Goal: Register for event/course

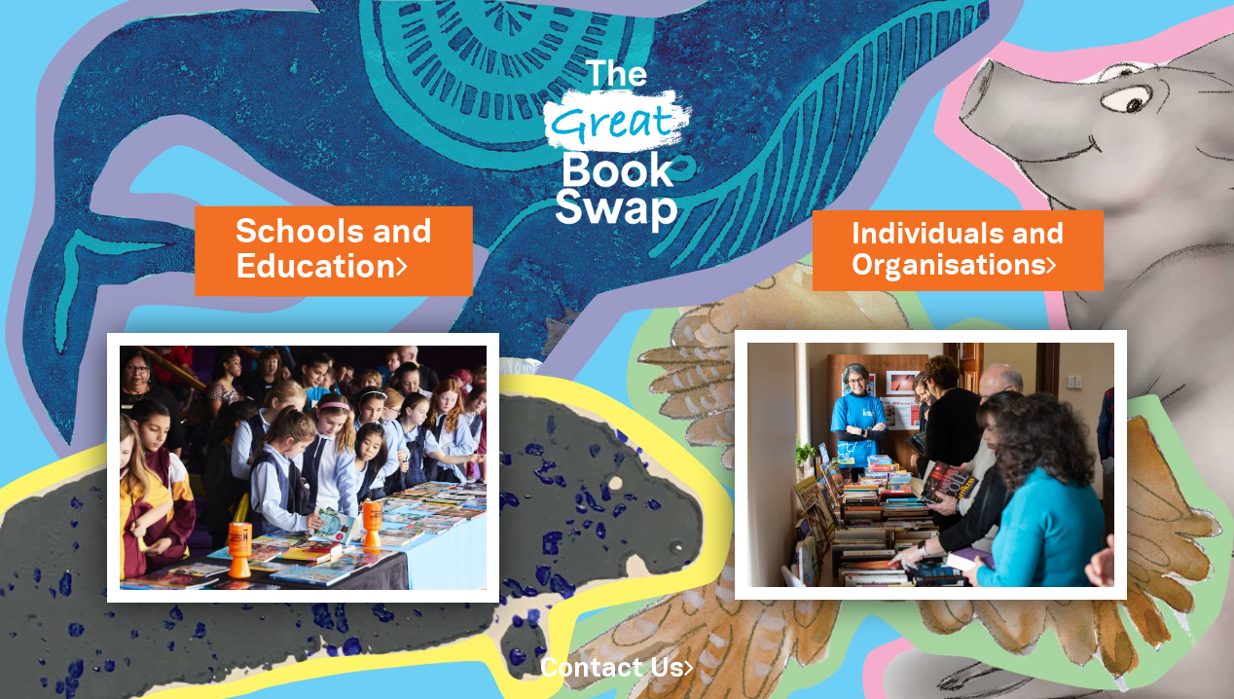
click at [350, 228] on link "Schools and Education" at bounding box center [333, 250] width 197 height 82
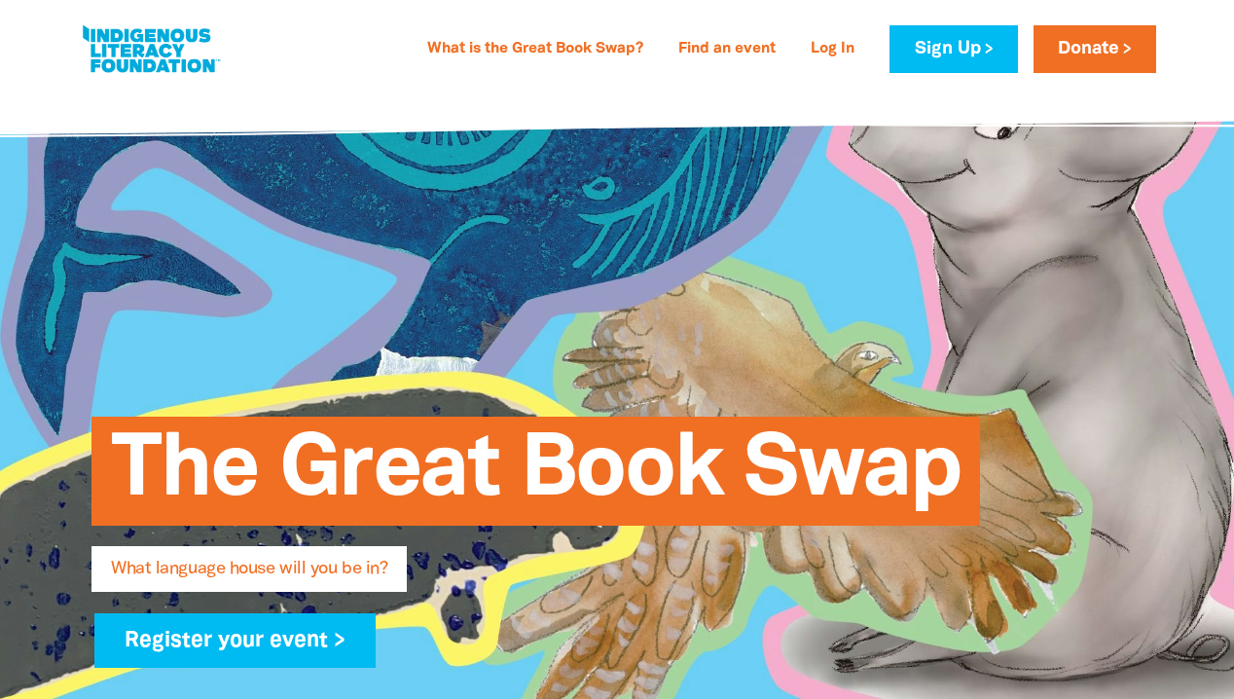
type input "[PERSON_NAME]"
type input "Freney"
type input "[EMAIL_ADDRESS][DOMAIN_NAME]"
type input "[GEOGRAPHIC_DATA] [PERSON_NAME]"
select select "primary-school"
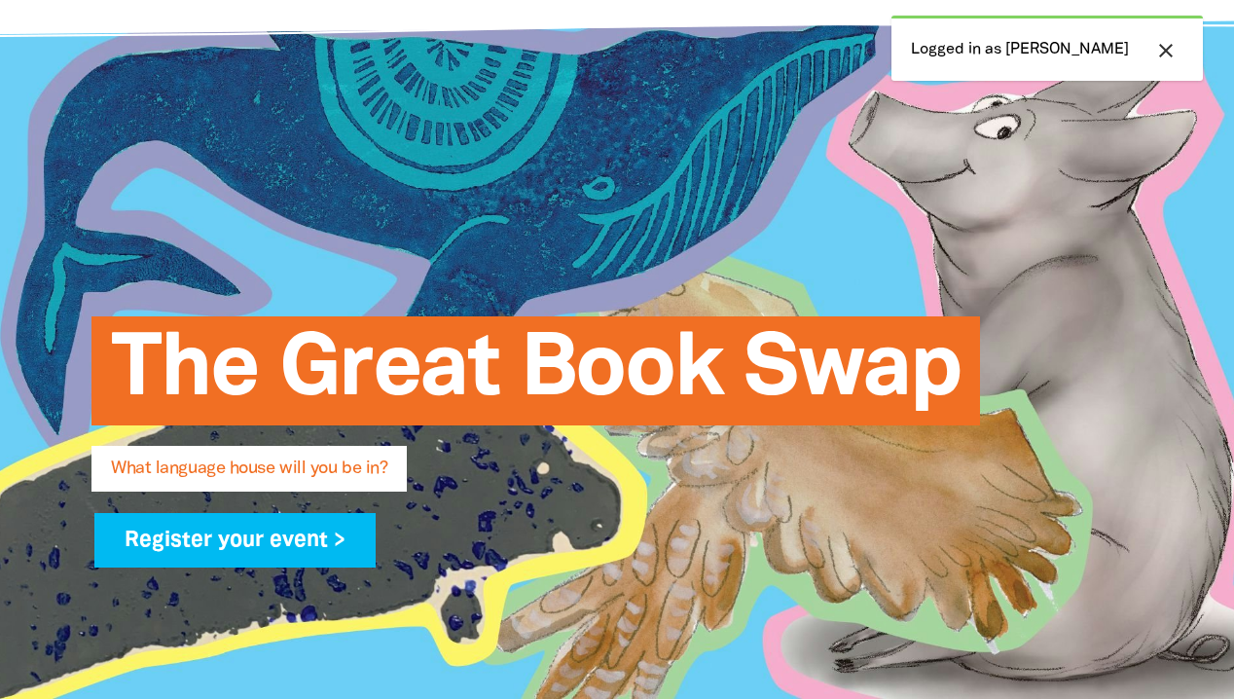
scroll to position [115, 0]
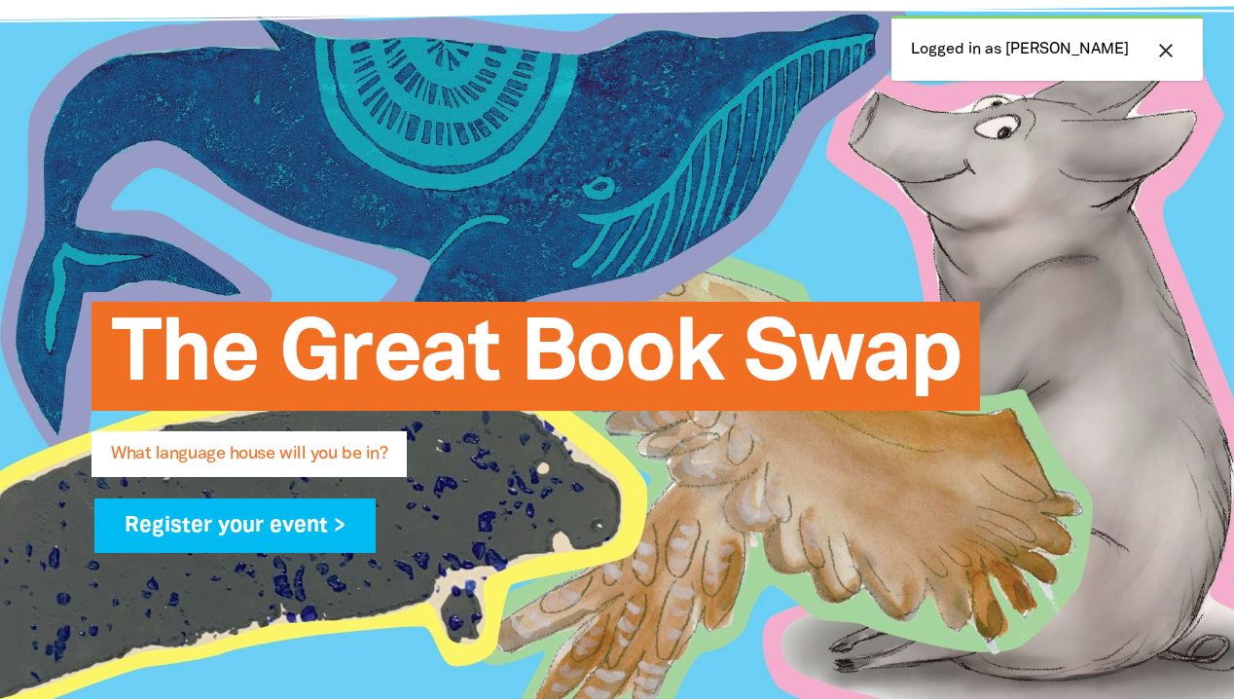
click at [307, 448] on span "What language house will you be in?" at bounding box center [249, 461] width 276 height 31
click at [364, 440] on h5 "What language house will you be in?" at bounding box center [636, 453] width 1051 height 31
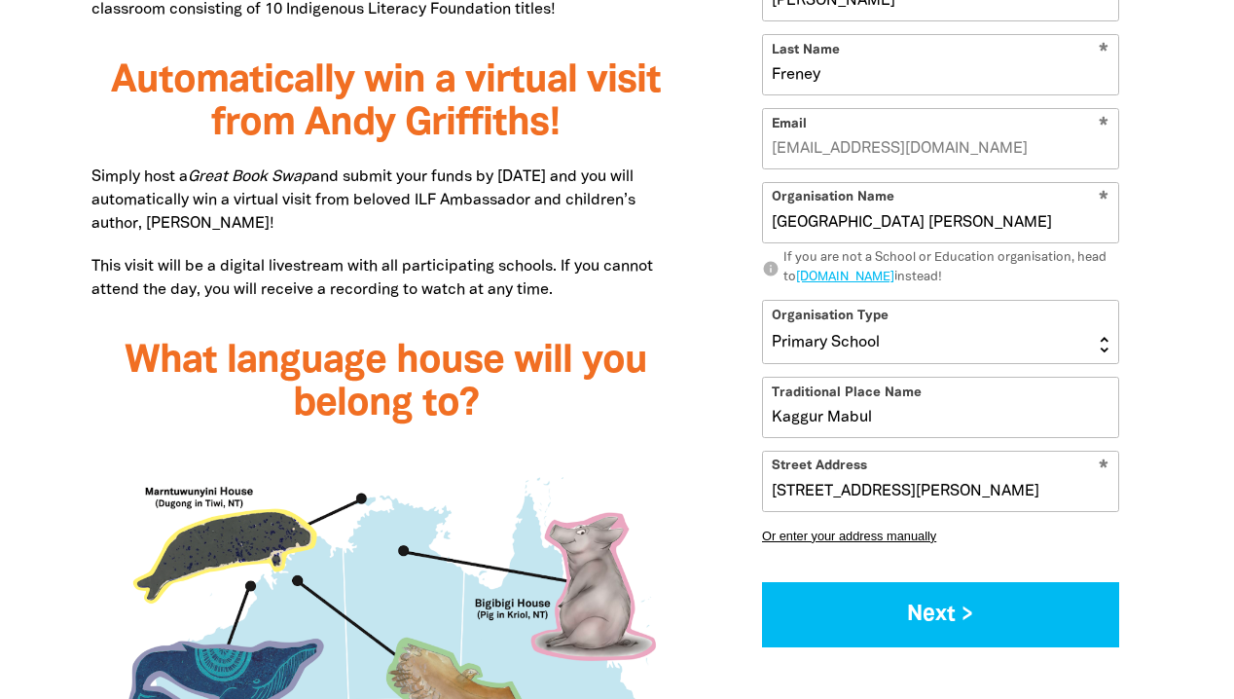
scroll to position [1481, 0]
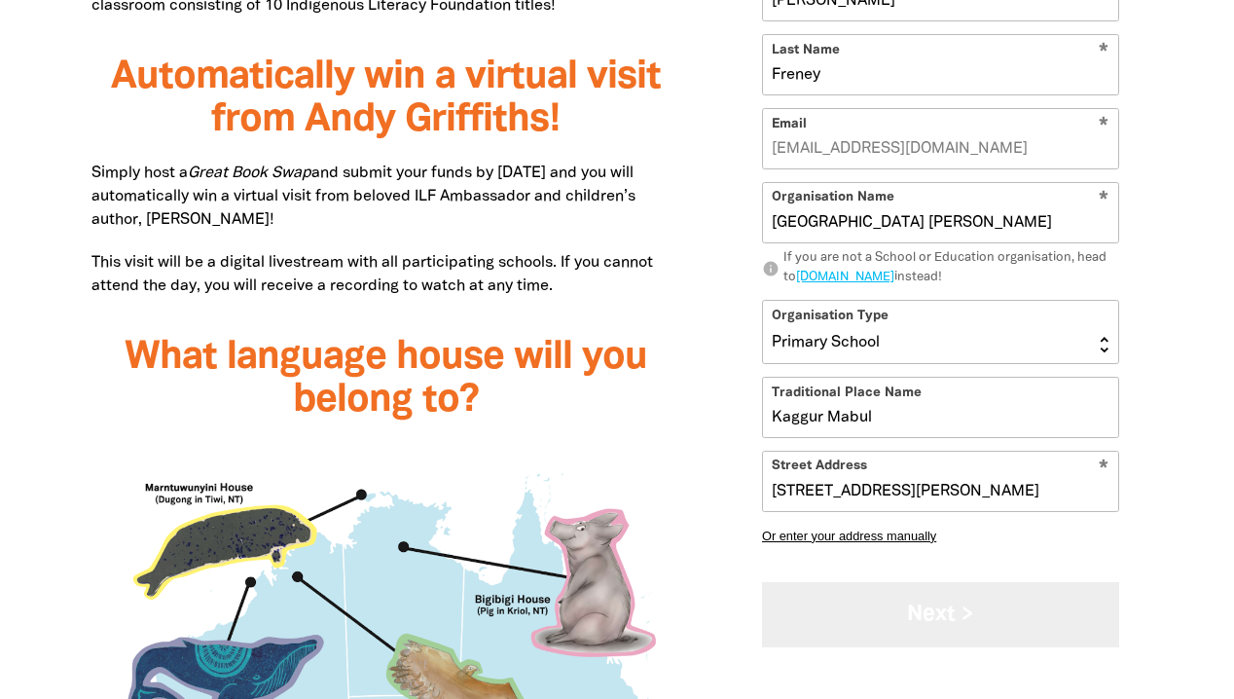
click at [861, 616] on button "Next >" at bounding box center [940, 614] width 357 height 65
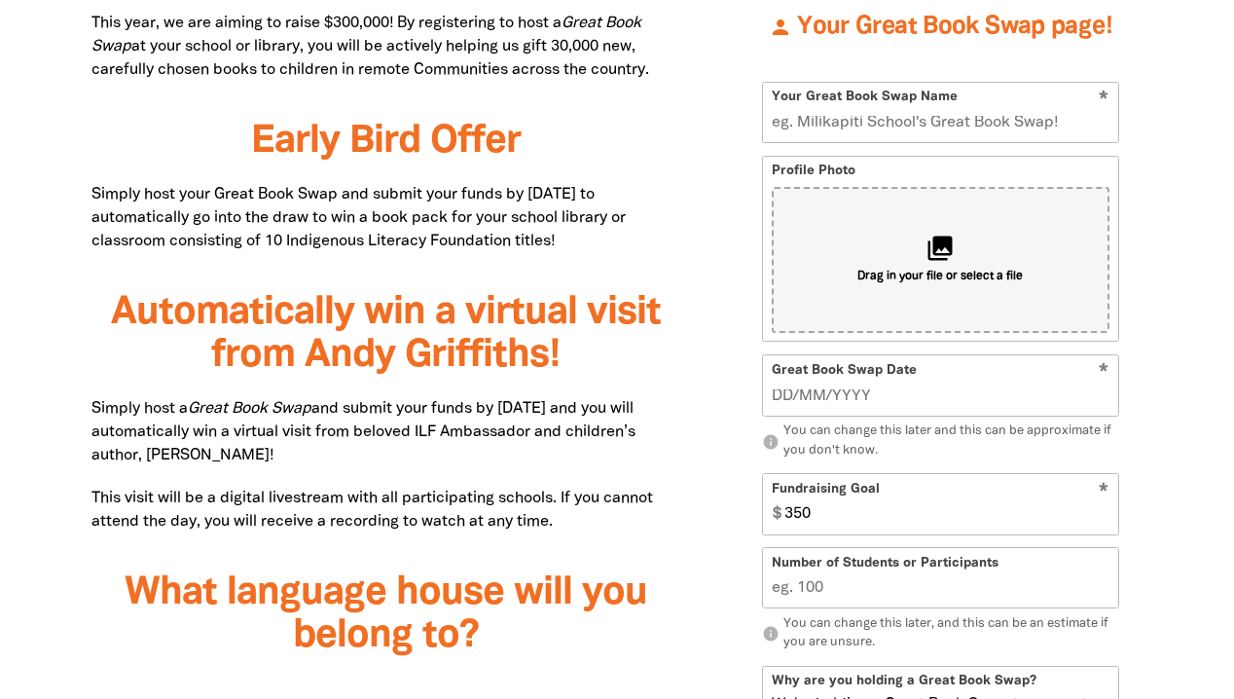
scroll to position [1249, 0]
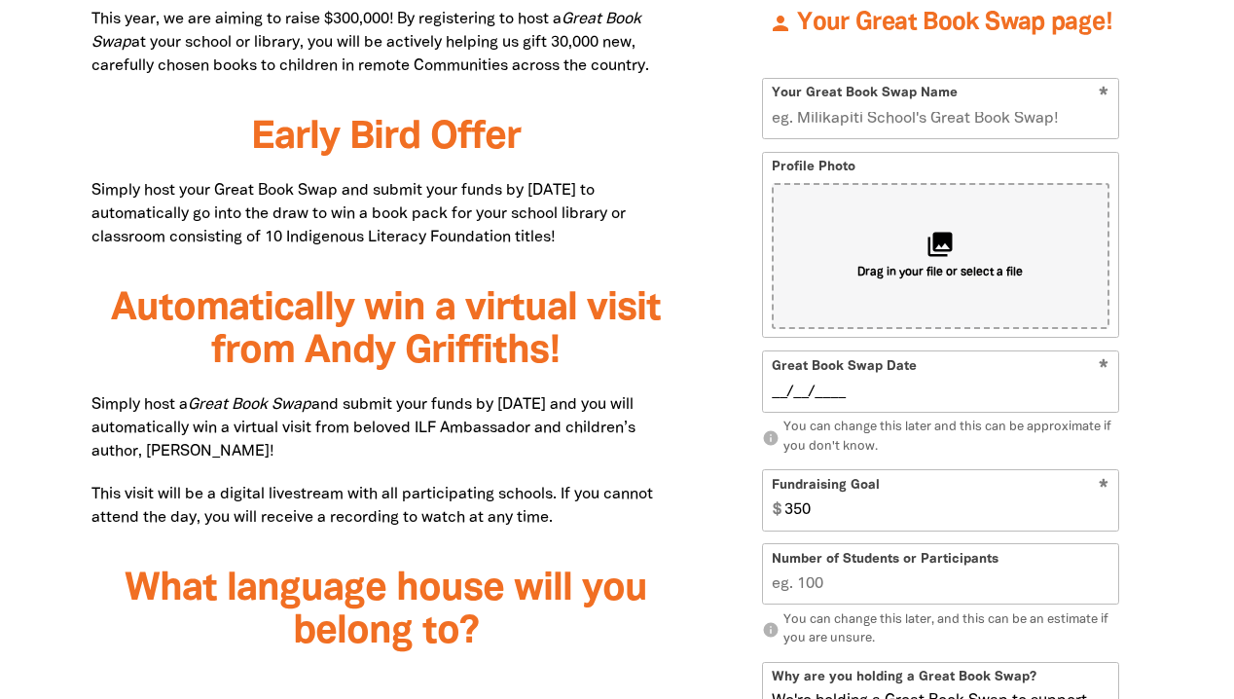
click at [837, 388] on input "__/__/____" at bounding box center [941, 391] width 339 height 21
type input "[DATE]__"
drag, startPoint x: 833, startPoint y: 509, endPoint x: 785, endPoint y: 510, distance: 47.7
click at [785, 510] on input "350" at bounding box center [946, 500] width 341 height 59
drag, startPoint x: 786, startPoint y: 510, endPoint x: 829, endPoint y: 510, distance: 42.8
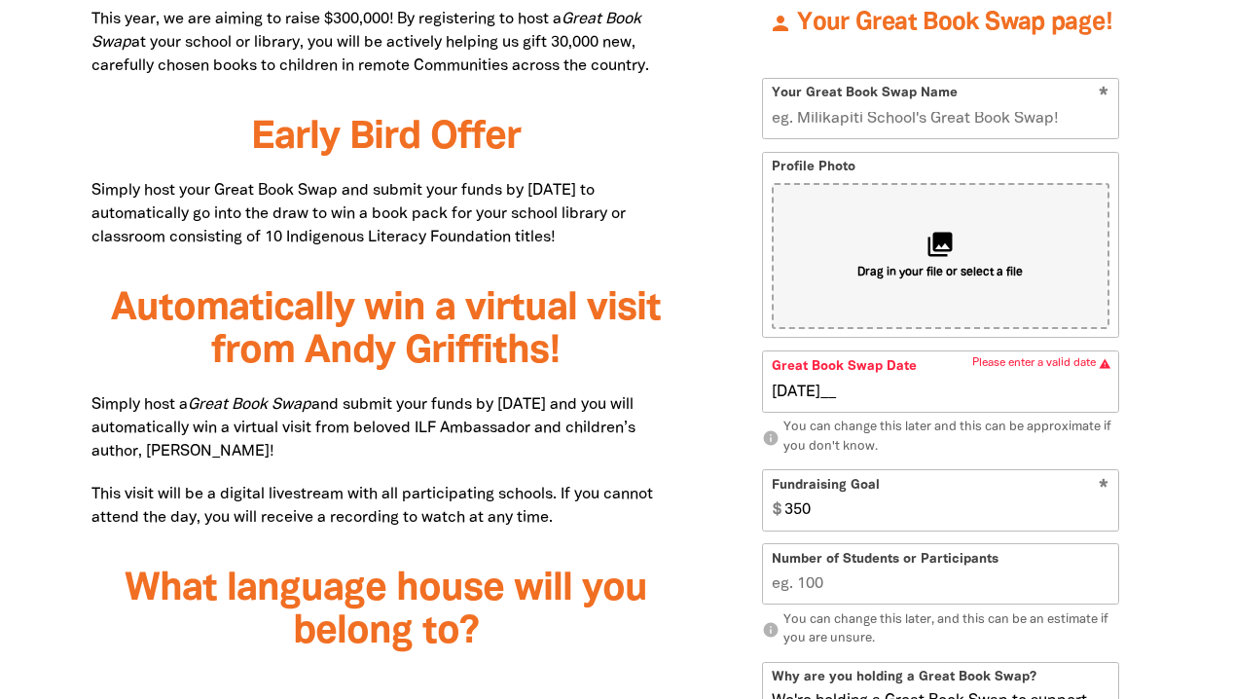
click at [829, 510] on input "350" at bounding box center [946, 500] width 341 height 59
type input "400"
click at [821, 592] on input "Number of Students or Participants" at bounding box center [940, 574] width 355 height 59
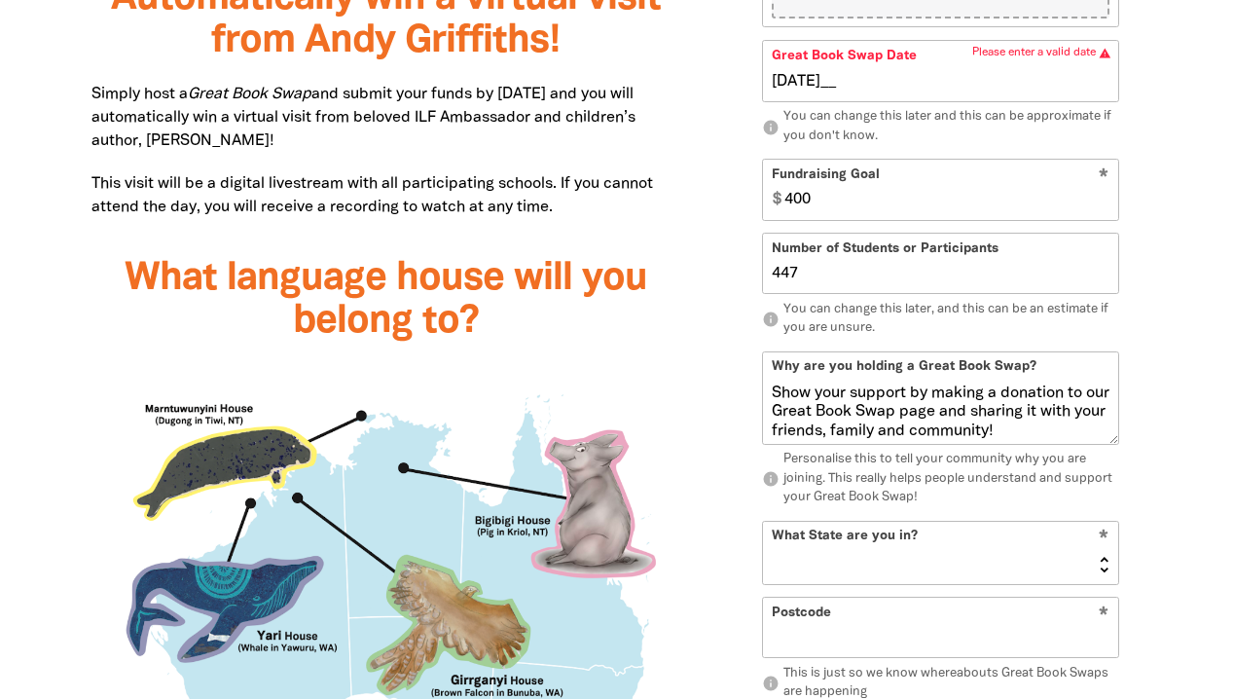
scroll to position [245, 0]
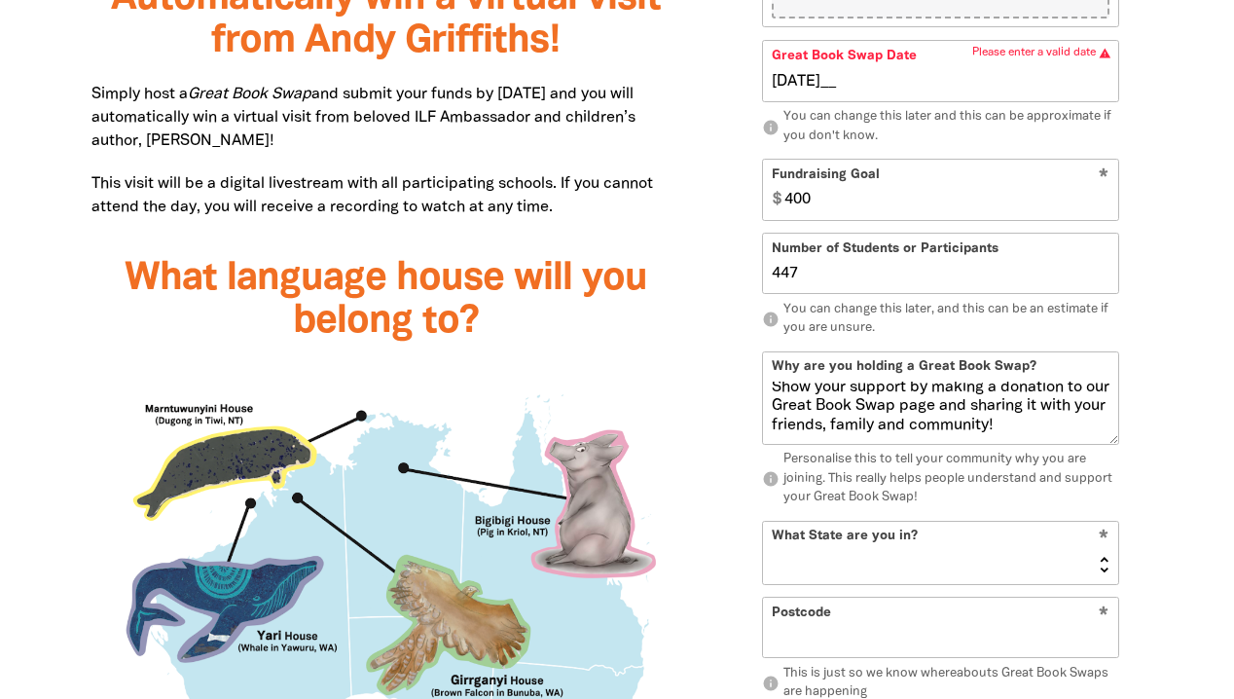
type input "447"
click at [1106, 566] on select "[GEOGRAPHIC_DATA] [GEOGRAPHIC_DATA] QLD [GEOGRAPHIC_DATA] [GEOGRAPHIC_DATA] SA …" at bounding box center [940, 552] width 355 height 62
select select "QLD"
click at [763, 521] on select "[GEOGRAPHIC_DATA] [GEOGRAPHIC_DATA] QLD [GEOGRAPHIC_DATA] [GEOGRAPHIC_DATA] SA …" at bounding box center [940, 552] width 355 height 62
click at [1001, 628] on input "Postcode" at bounding box center [940, 627] width 355 height 59
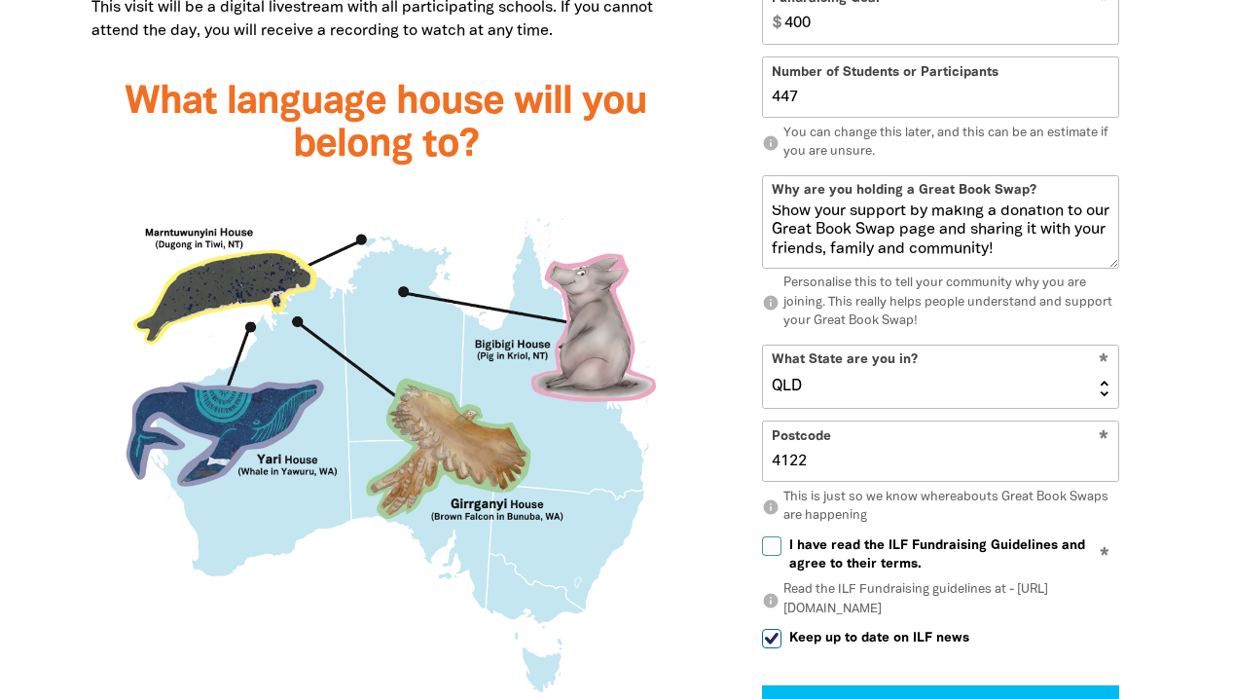
scroll to position [1745, 0]
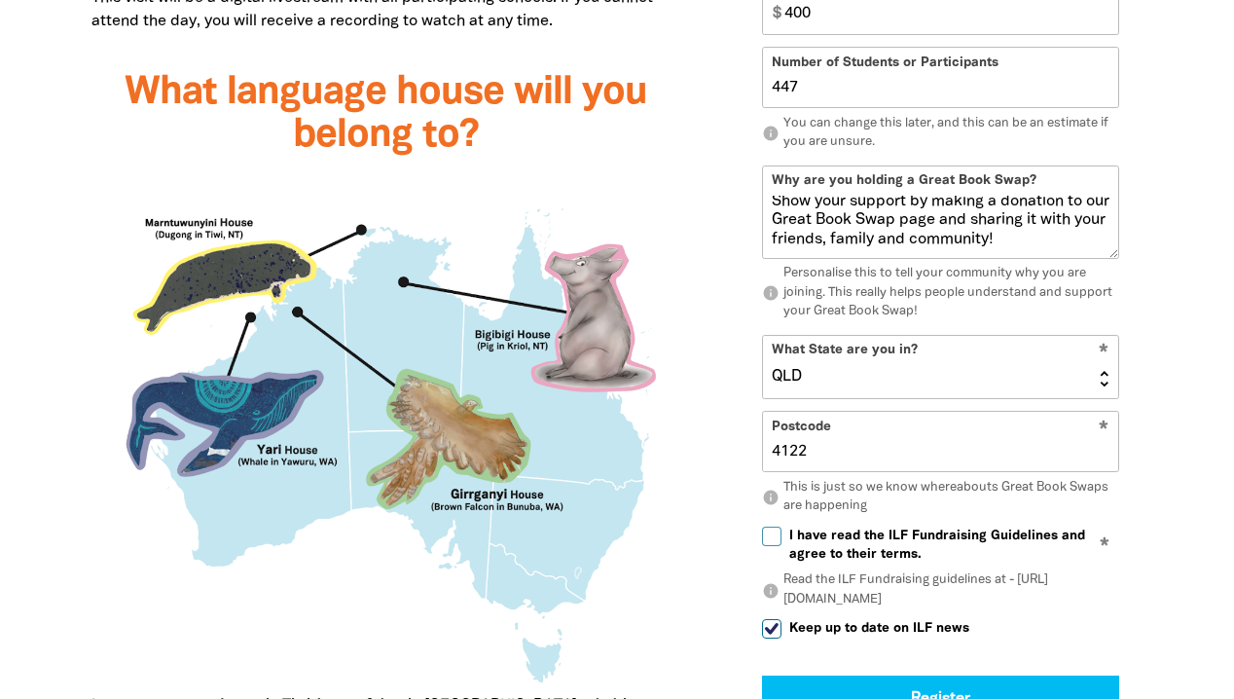
type input "4122"
click at [771, 536] on input "I have read the ILF Fundraising Guidelines and agree to their terms." at bounding box center [771, 535] width 19 height 19
checkbox input "true"
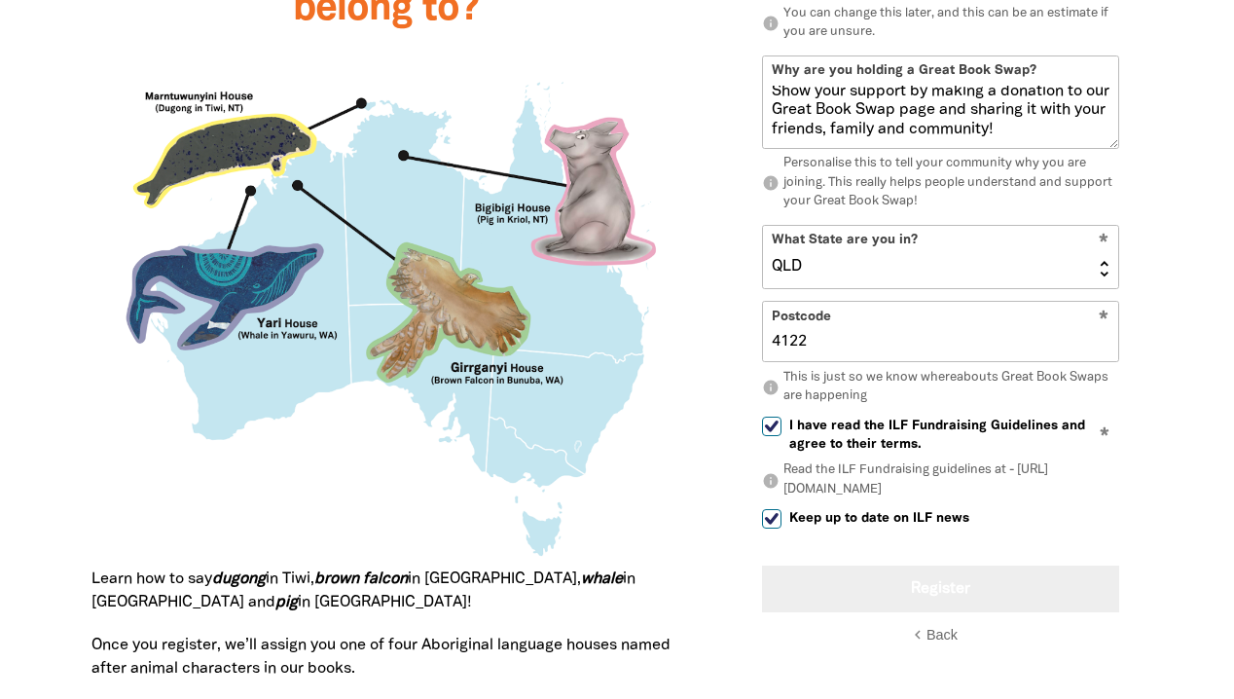
click at [858, 591] on button "Register" at bounding box center [940, 588] width 357 height 47
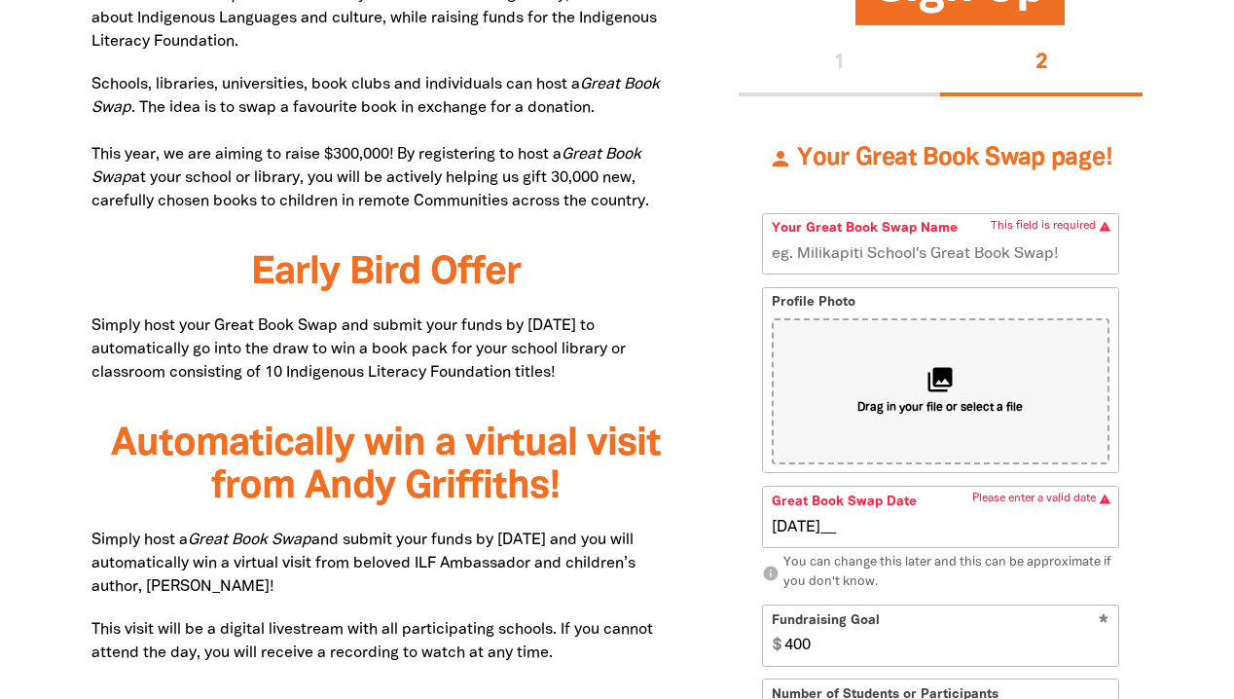
scroll to position [1109, 0]
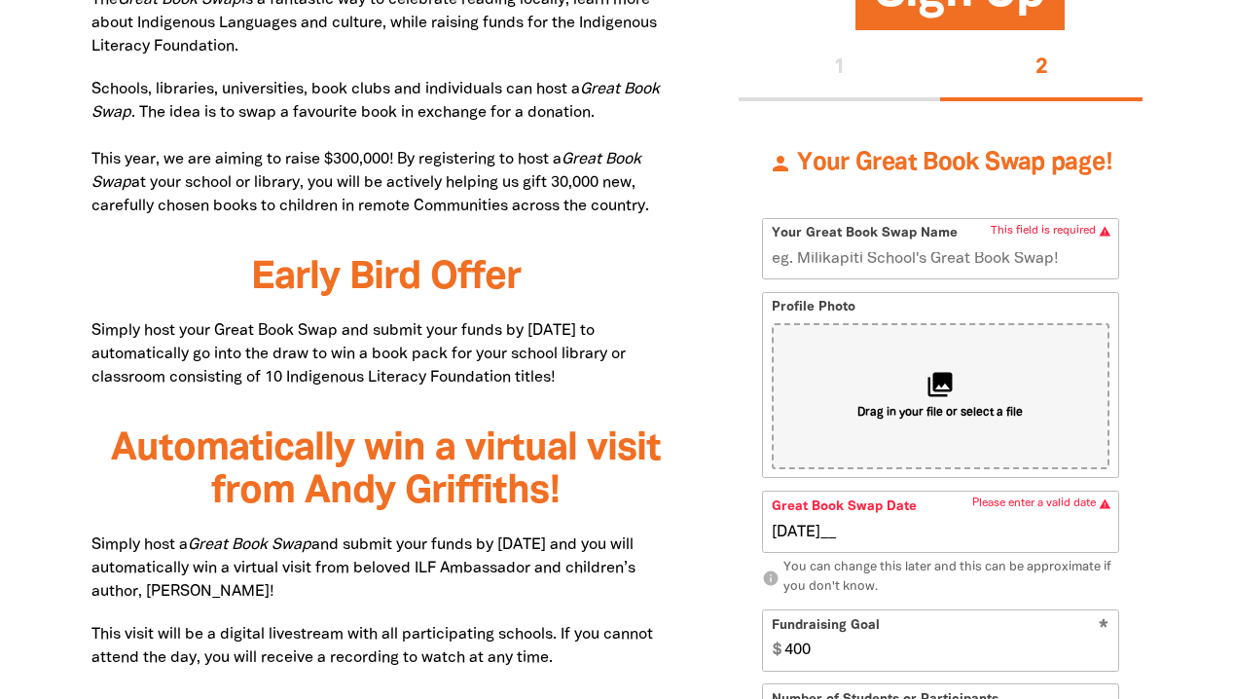
click at [938, 253] on input "Your Great Book Swap Name" at bounding box center [940, 248] width 355 height 59
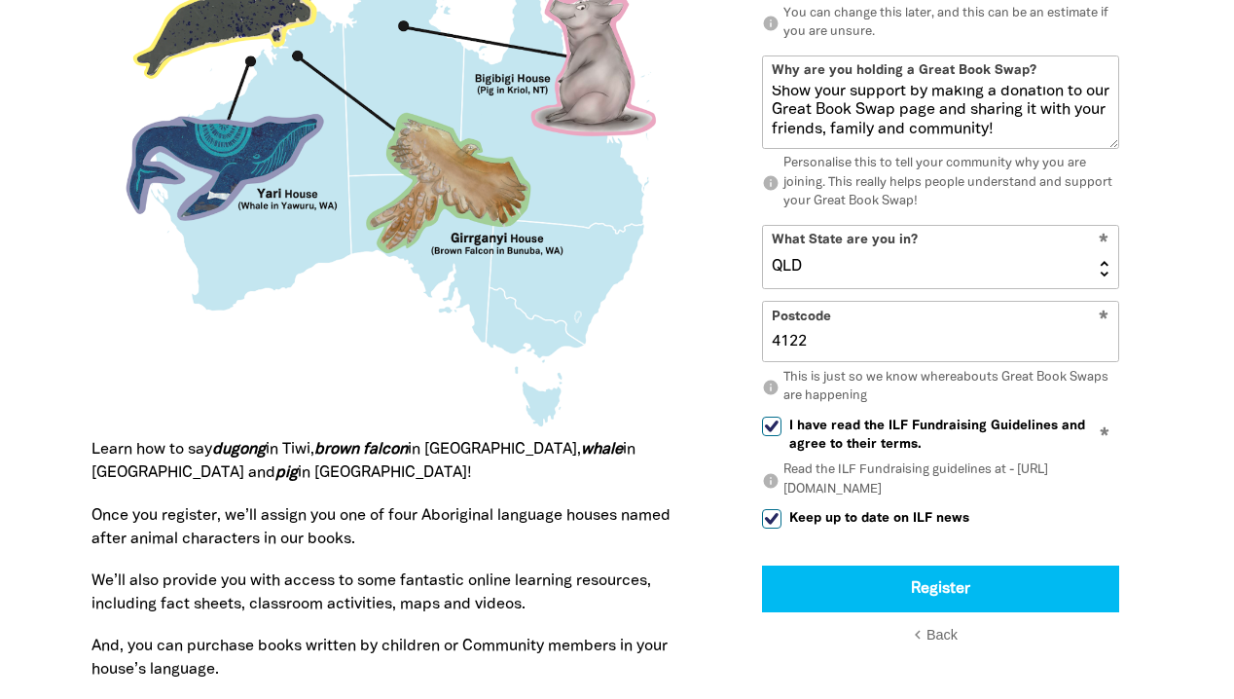
scroll to position [2006, 0]
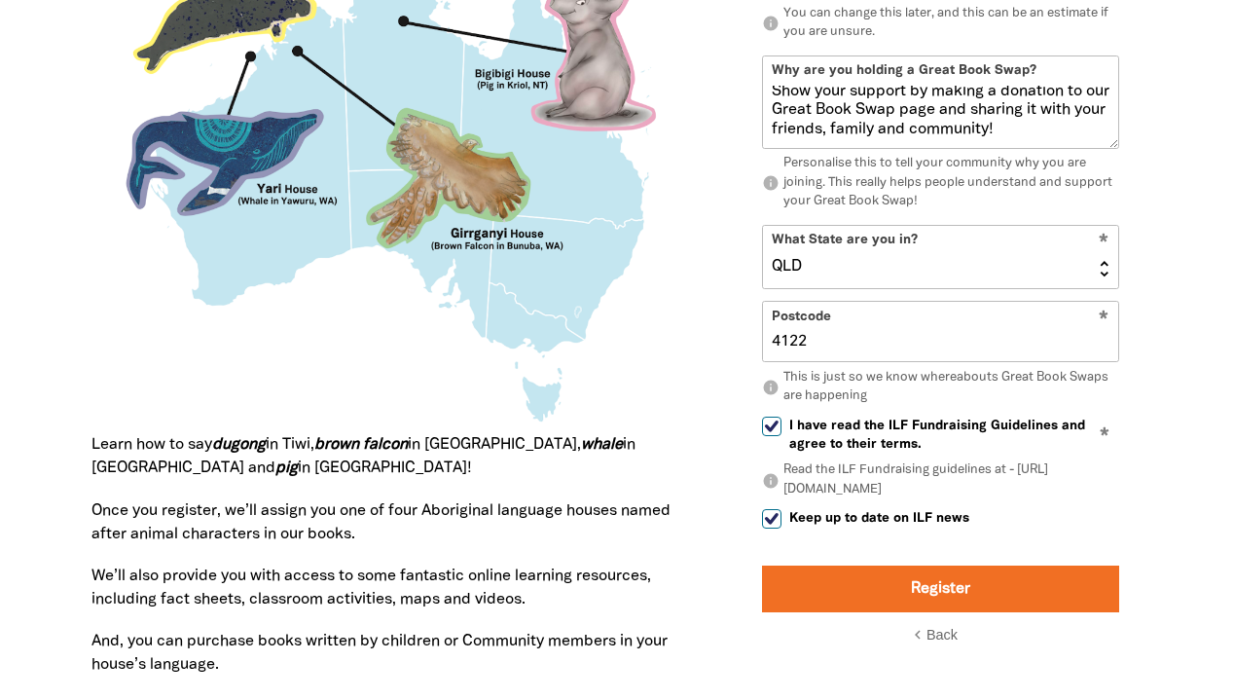
type input "St [PERSON_NAME] 2025 Book Swap"
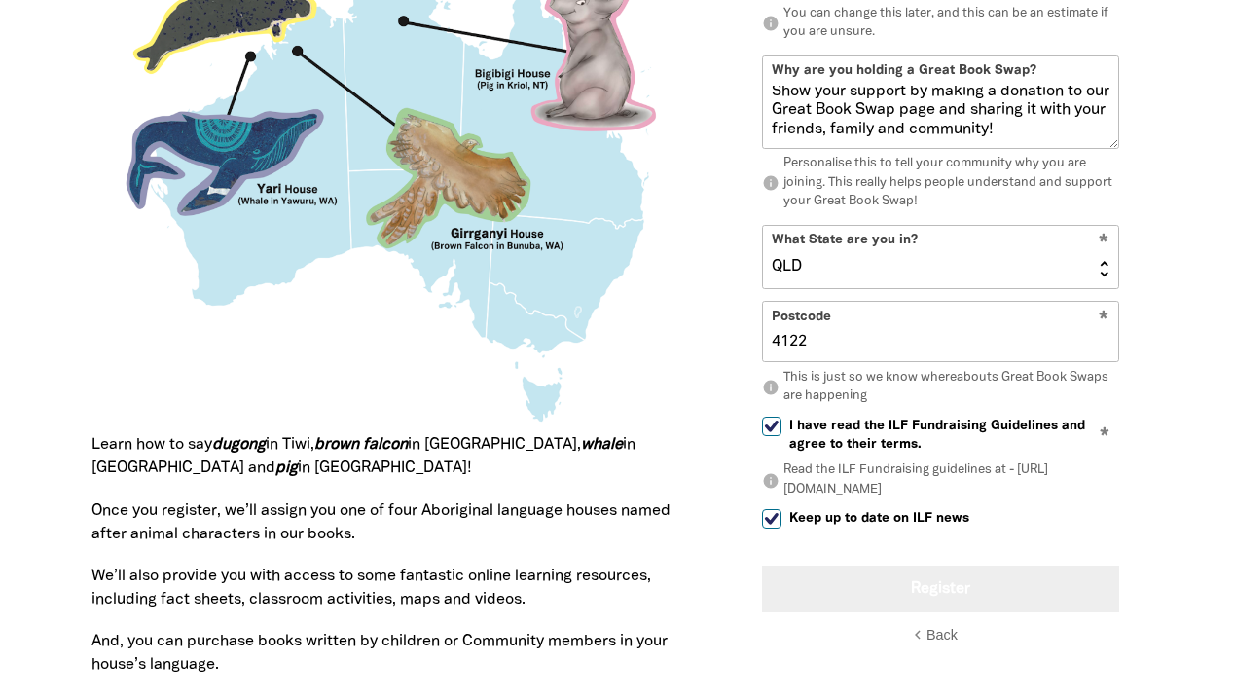
click at [922, 593] on button "Register" at bounding box center [940, 588] width 357 height 47
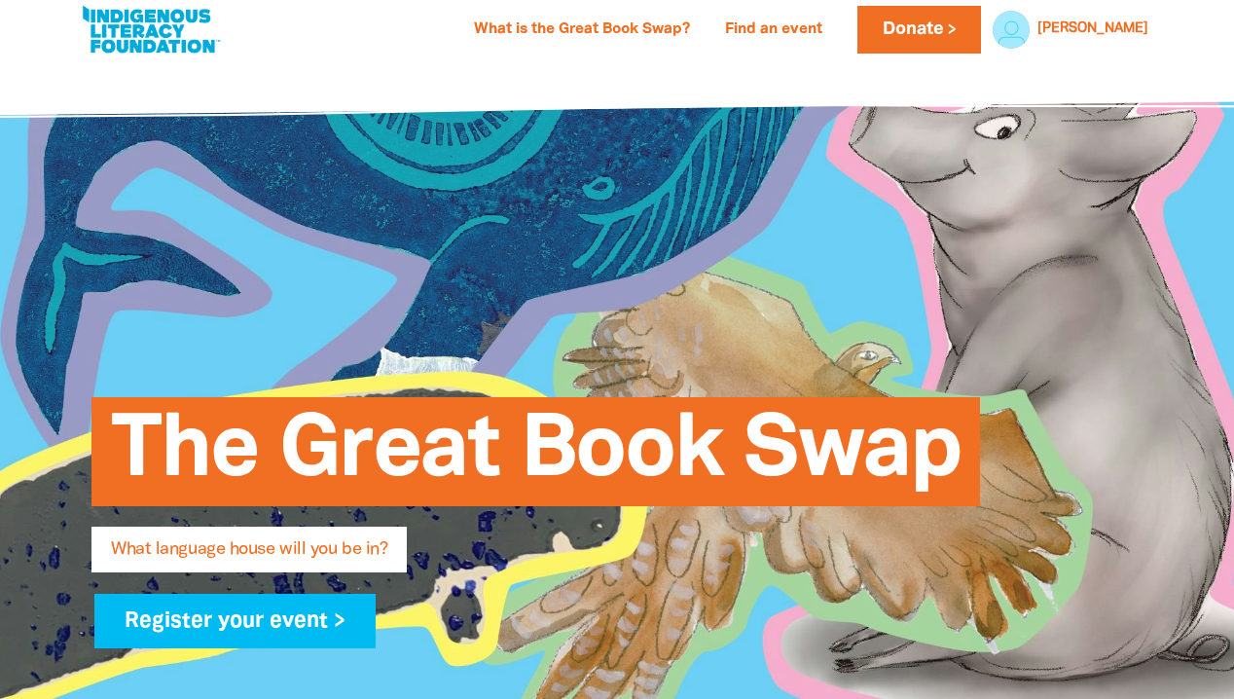
scroll to position [0, 0]
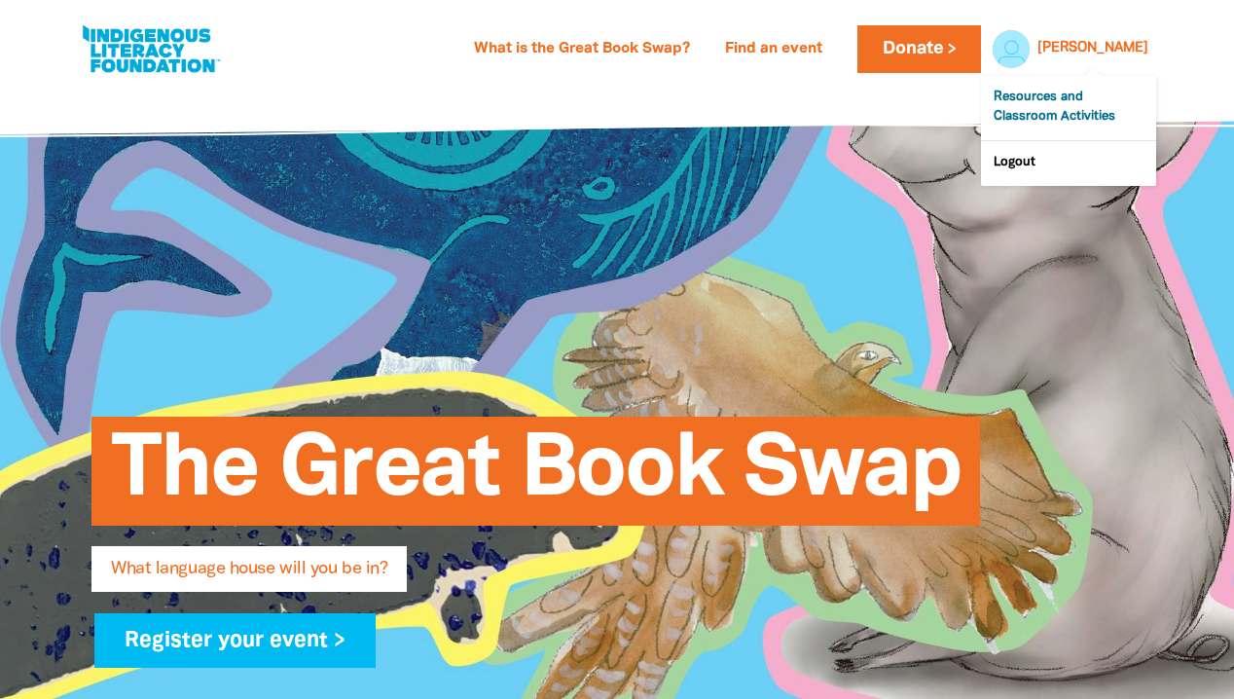
click at [1084, 101] on link "Resources and Classroom Activities" at bounding box center [1068, 108] width 175 height 64
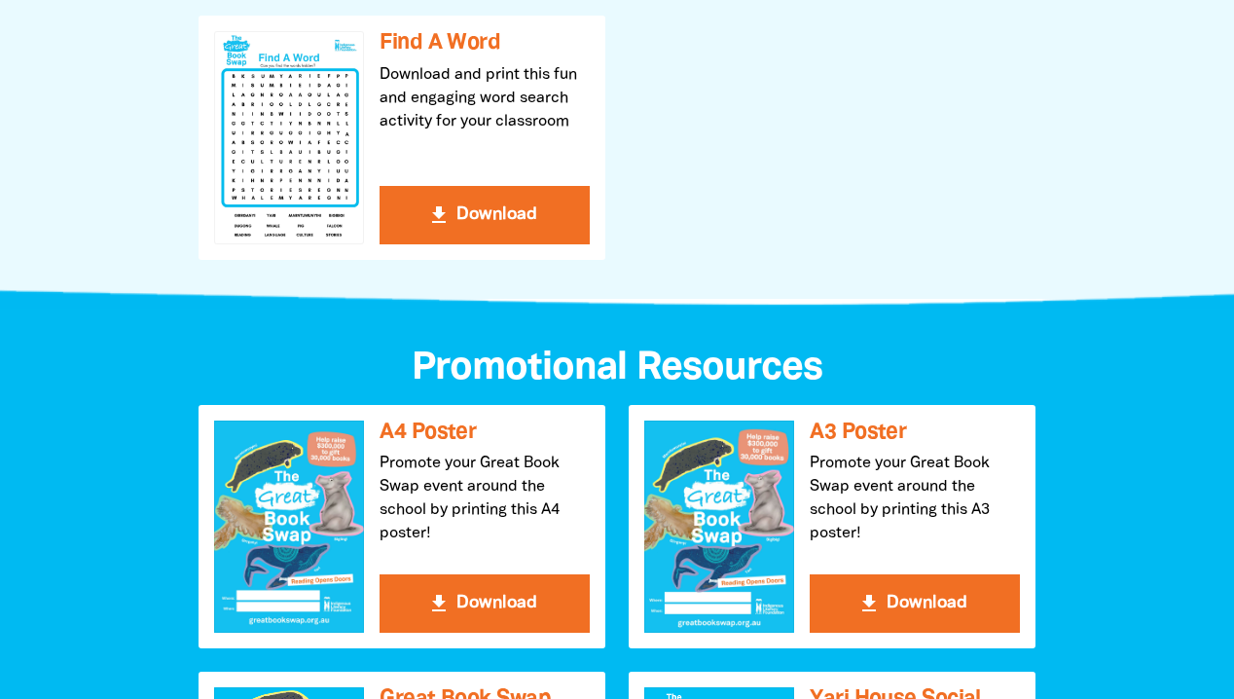
scroll to position [1770, 0]
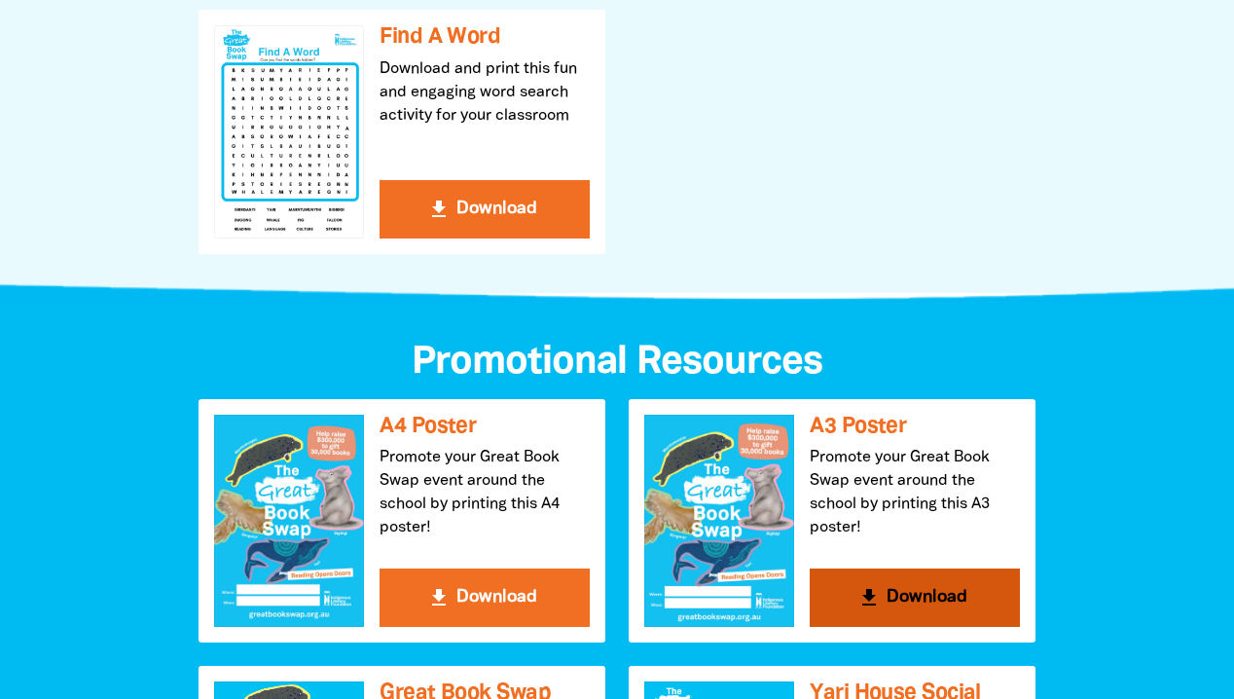
click at [884, 602] on button "get_app Download" at bounding box center [914, 597] width 210 height 58
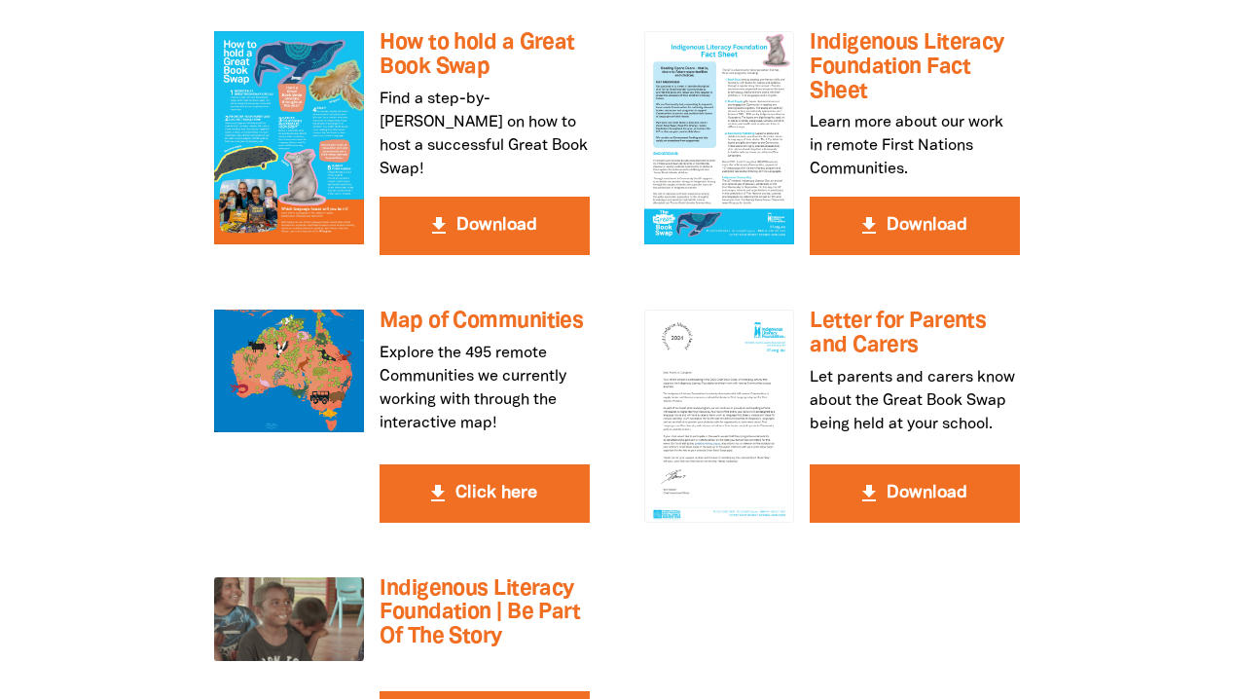
scroll to position [3584, 0]
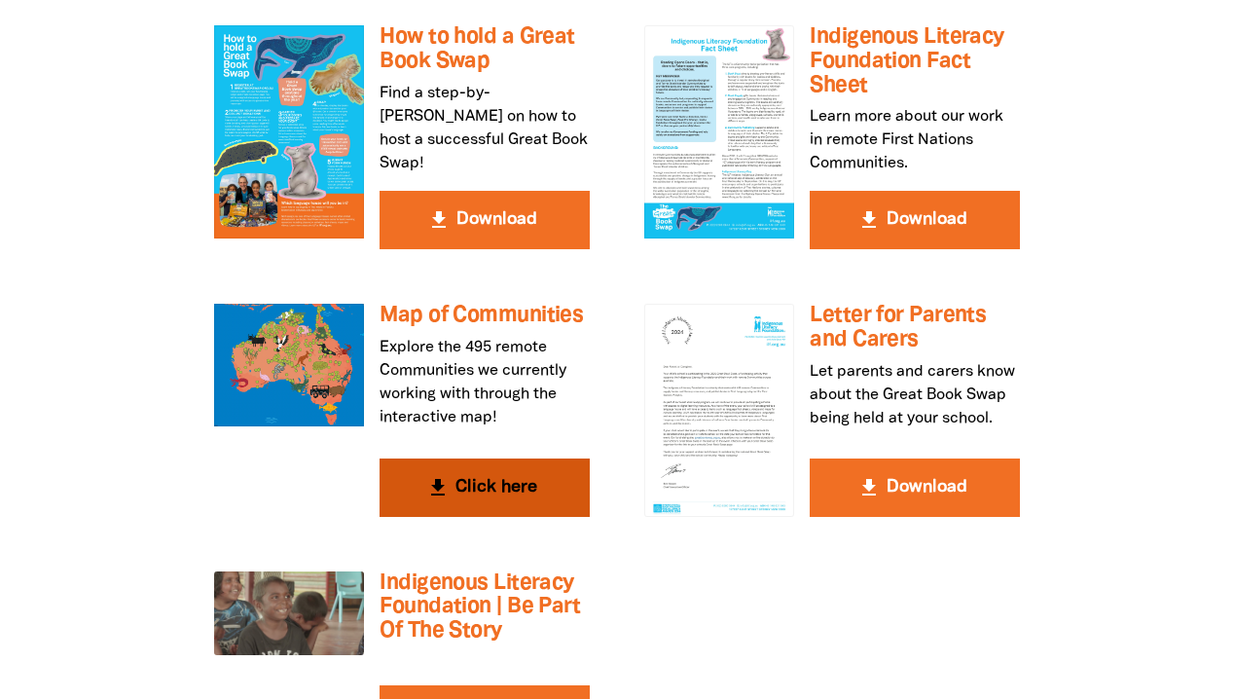
click at [485, 458] on button "get_app Click here" at bounding box center [484, 487] width 210 height 58
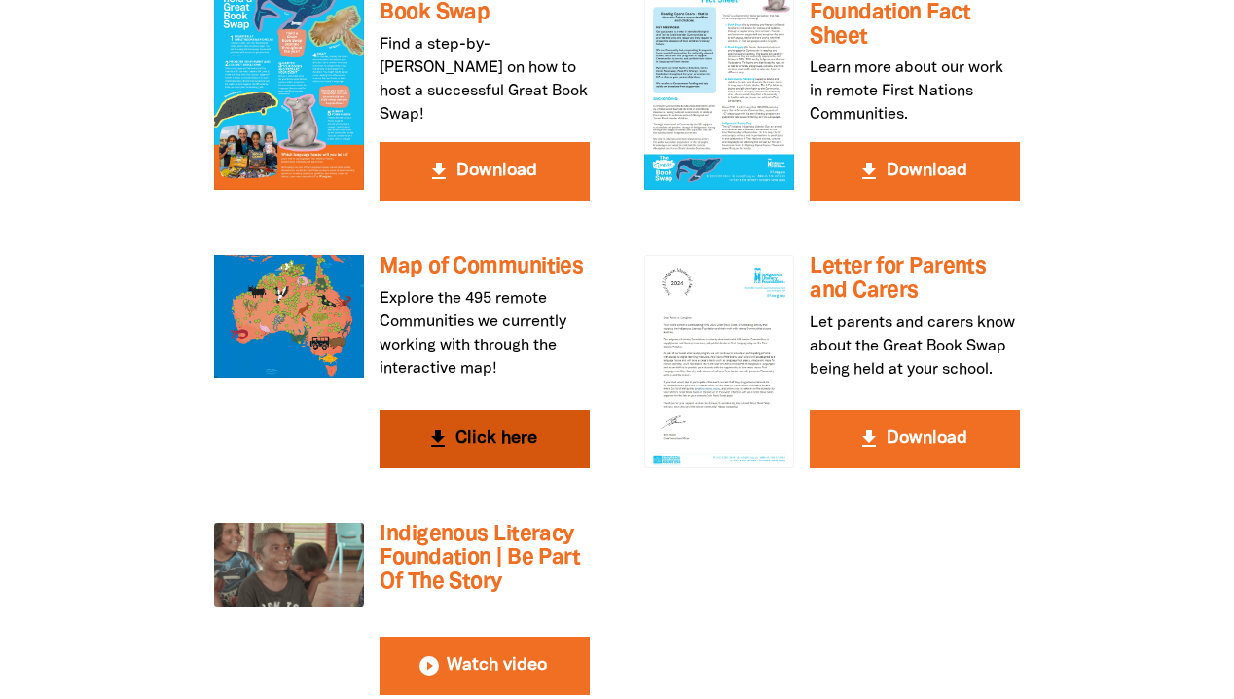
scroll to position [3644, 0]
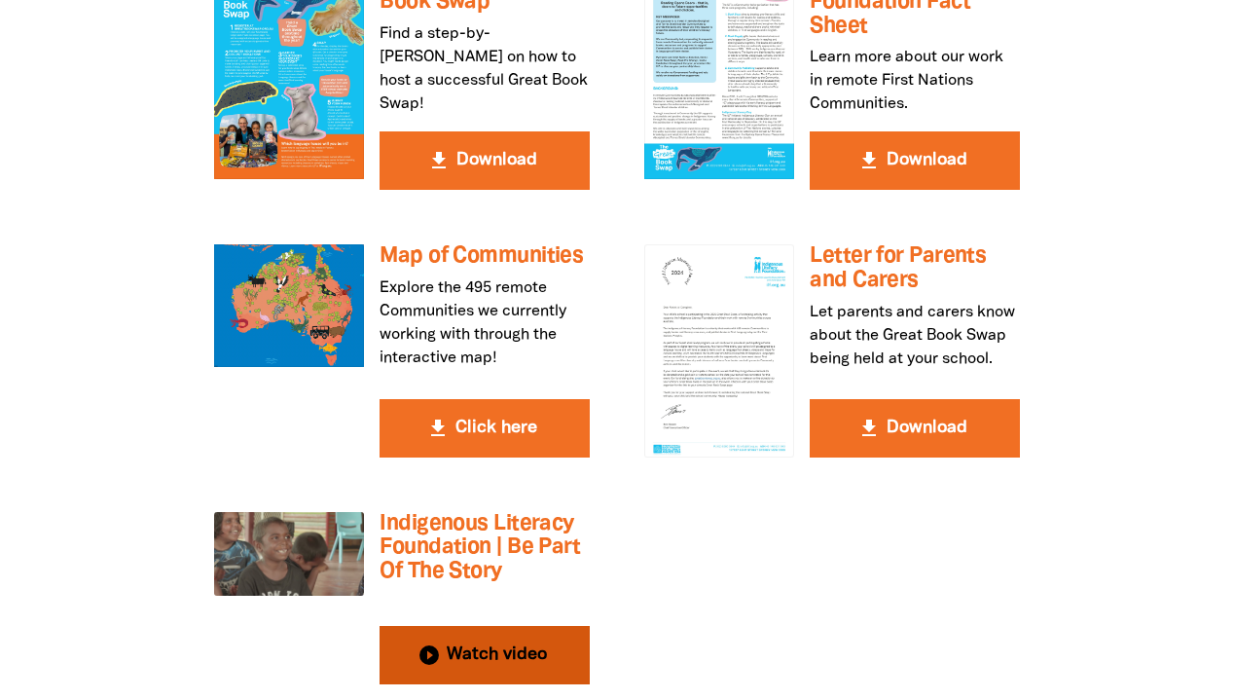
click at [478, 626] on button "play_circle_filled Watch video" at bounding box center [484, 655] width 210 height 58
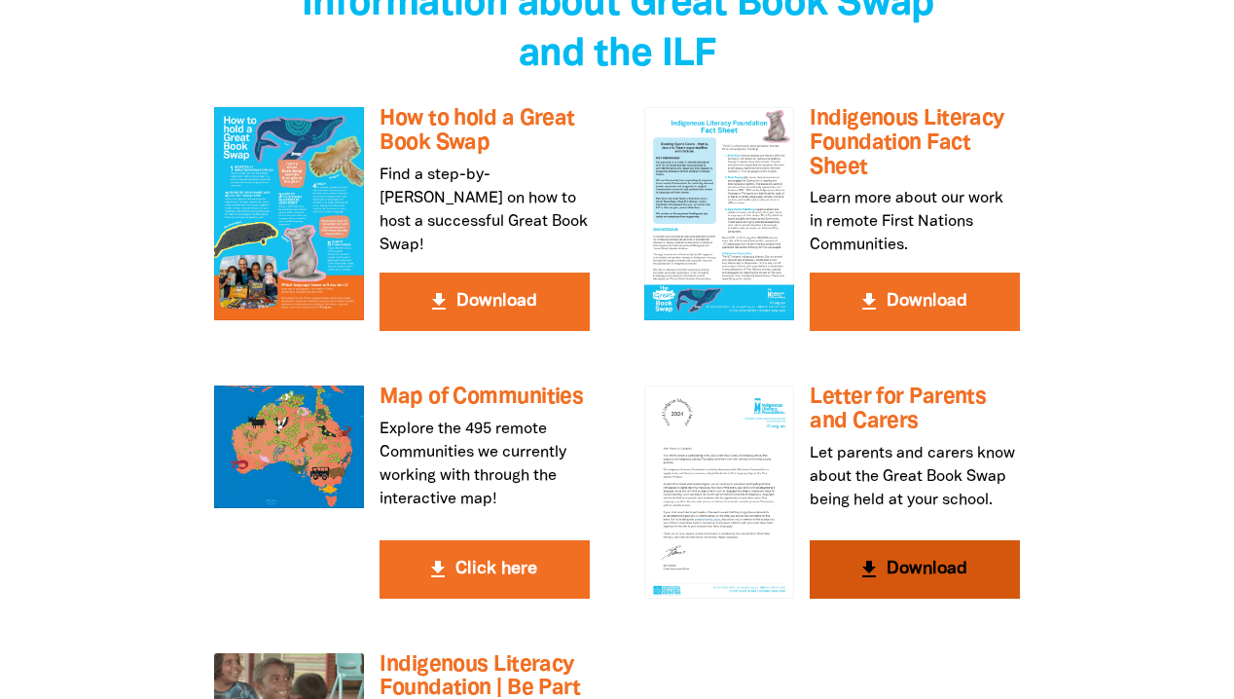
scroll to position [3539, 0]
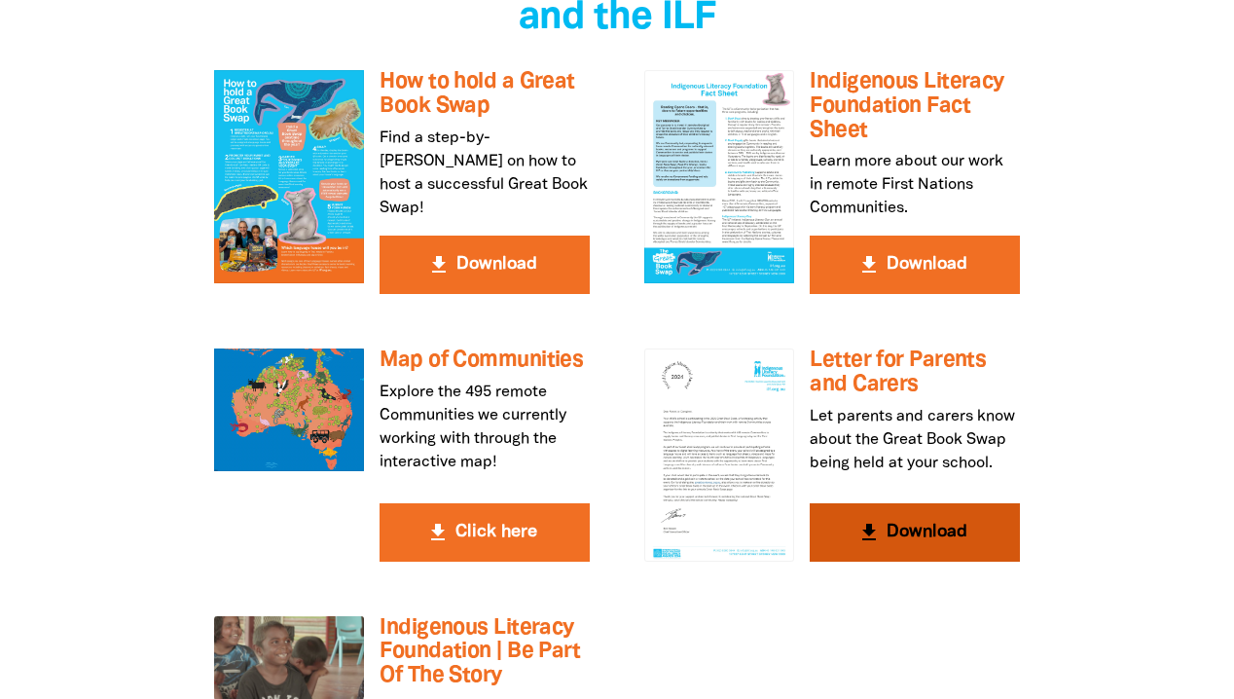
click at [906, 503] on button "get_app Download" at bounding box center [914, 532] width 210 height 58
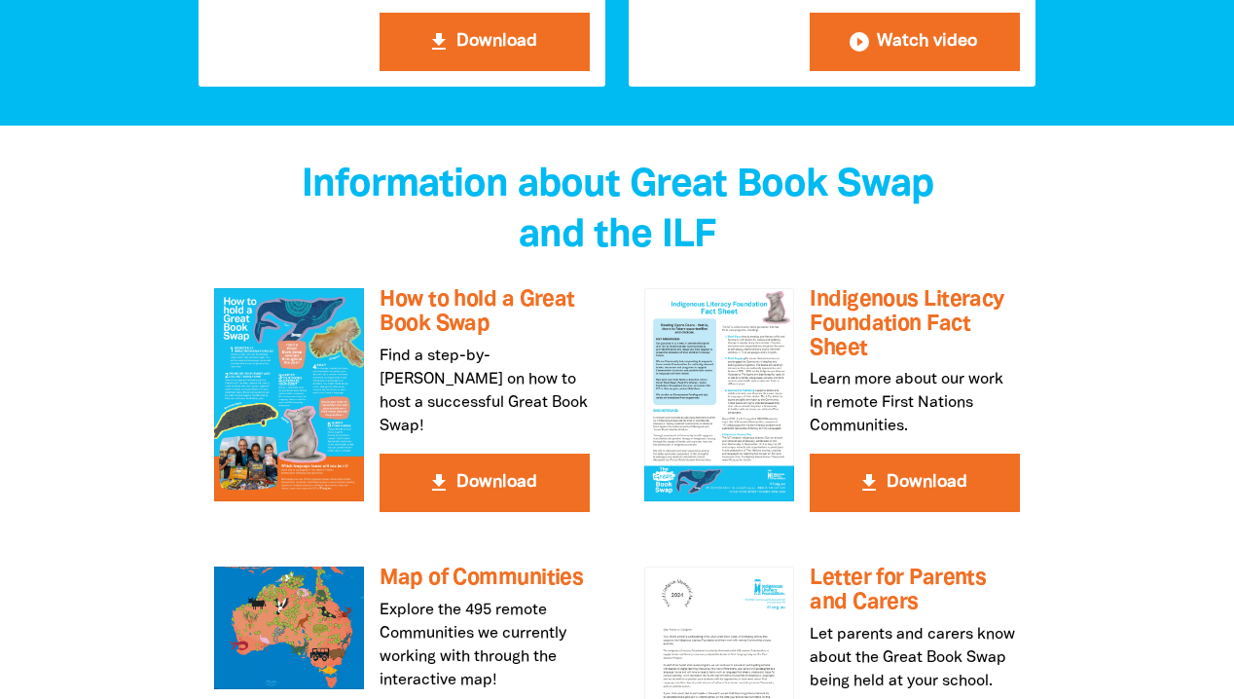
scroll to position [3329, 0]
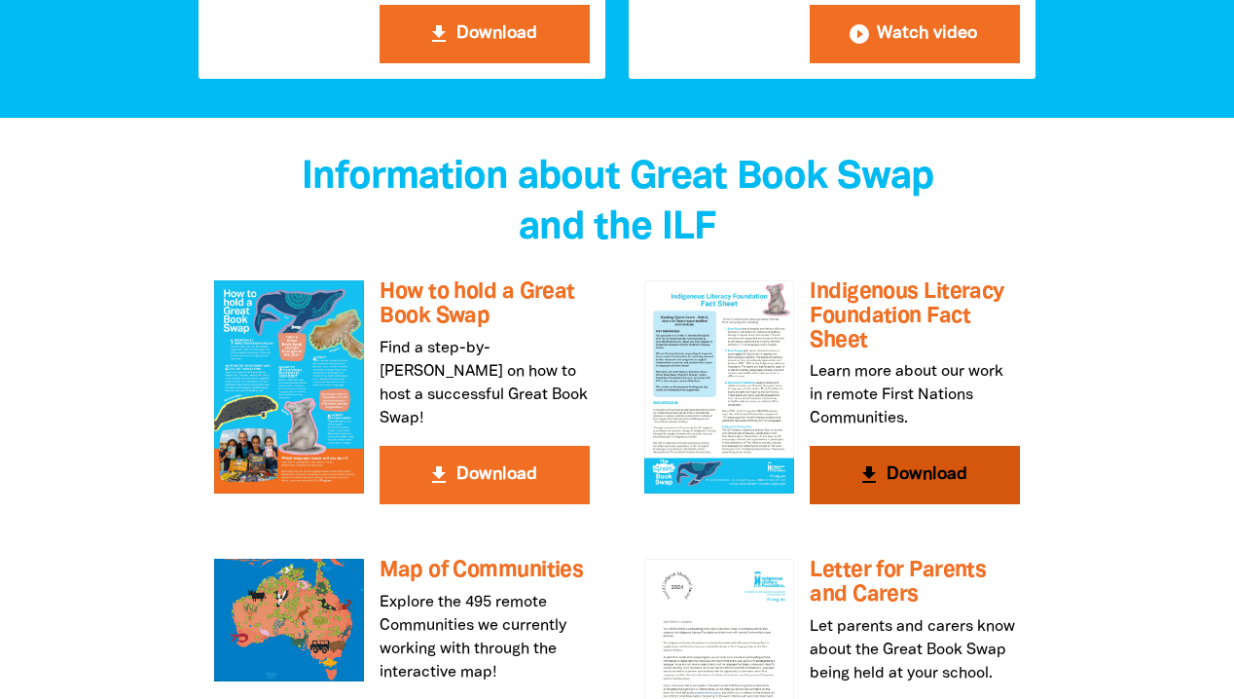
click at [926, 446] on button "get_app Download" at bounding box center [914, 475] width 210 height 58
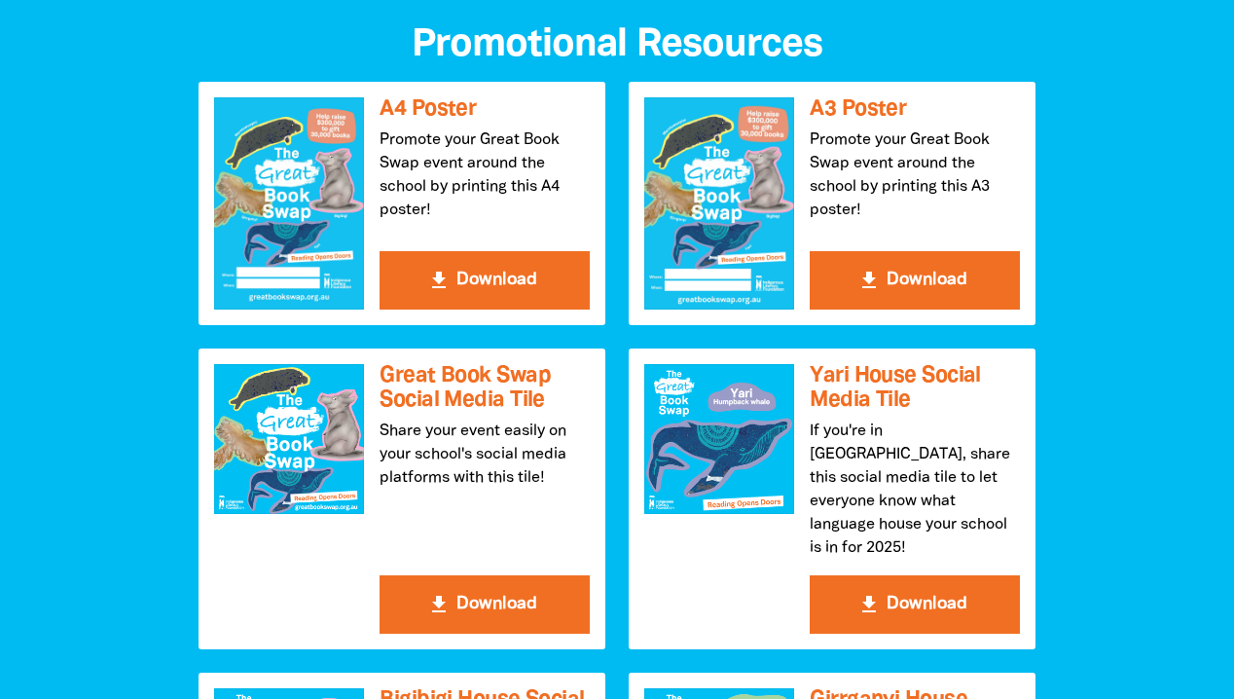
scroll to position [2080, 0]
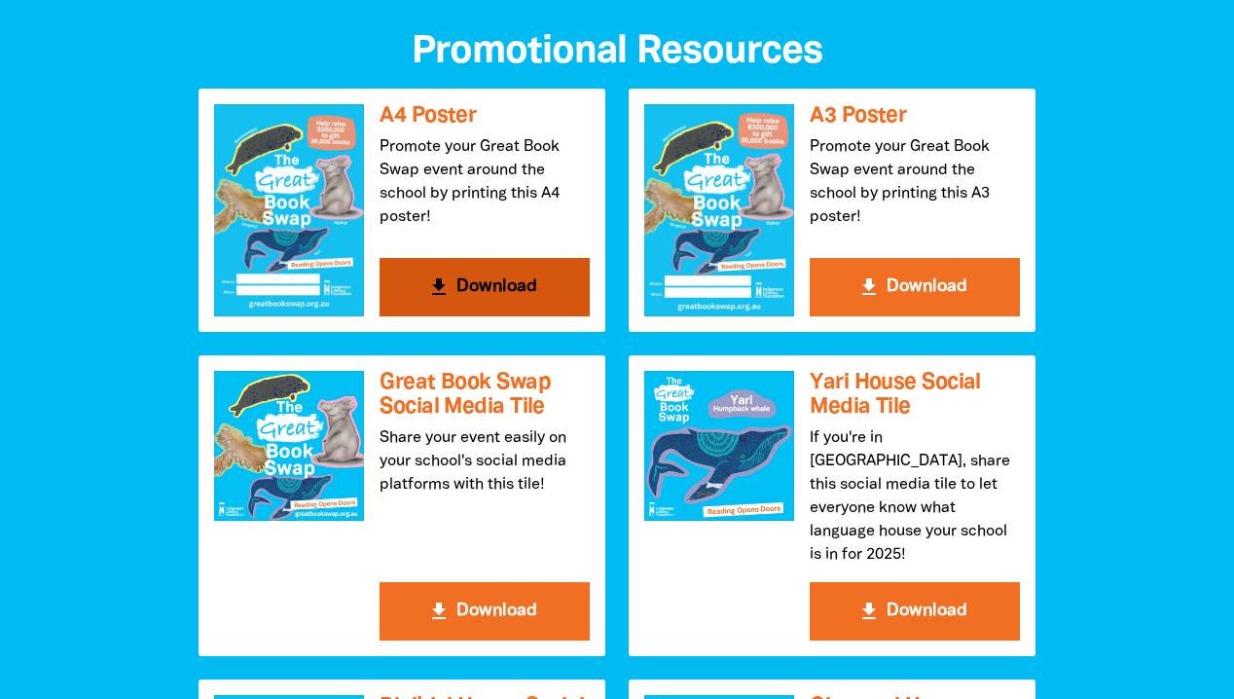
click at [492, 276] on button "get_app Download" at bounding box center [484, 287] width 210 height 58
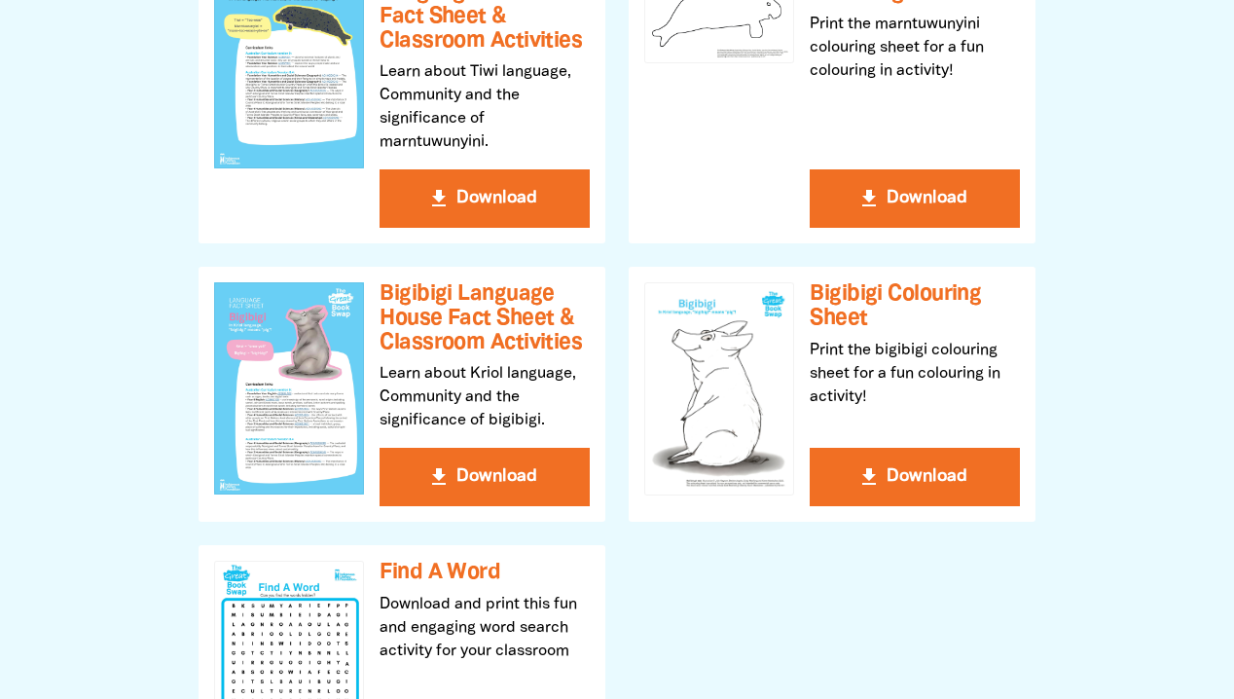
scroll to position [512, 0]
